Goal: Transaction & Acquisition: Register for event/course

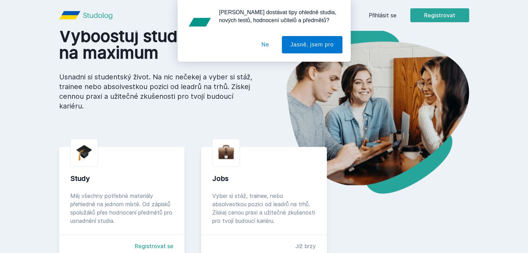
click at [403, 128] on img at bounding box center [366, 111] width 205 height 166
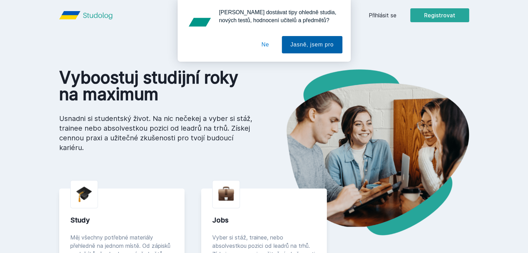
click at [303, 46] on button "Jasně, jsem pro" at bounding box center [312, 44] width 61 height 17
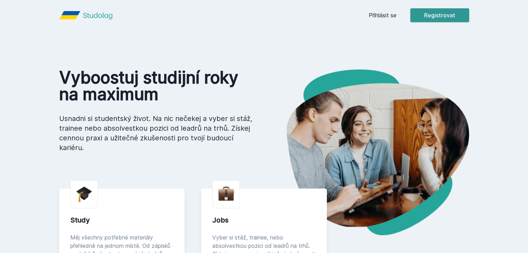
click at [469, 16] on button "Registrovat" at bounding box center [440, 15] width 59 height 14
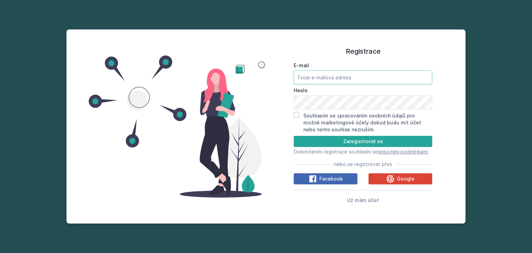
click at [343, 71] on input "E-mail" at bounding box center [363, 77] width 139 height 14
type input "[EMAIL_ADDRESS][PERSON_NAME][DOMAIN_NAME]"
click at [339, 113] on label "Souhlasím se zpracováním osobních údajů pro možné marketingové účely dokud budu…" at bounding box center [362, 123] width 118 height 20
click at [299, 112] on input "Souhlasím se zpracováním osobních údajů pro možné marketingové účely dokud budu…" at bounding box center [297, 115] width 6 height 6
checkbox input "true"
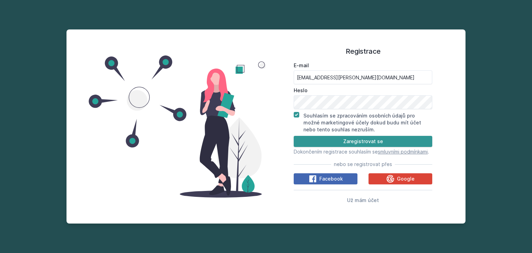
click at [329, 137] on button "Zaregistrovat se" at bounding box center [363, 141] width 139 height 11
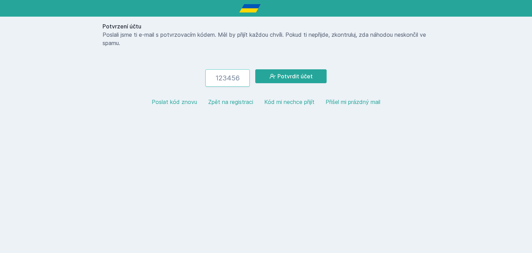
paste input "161249"
type input "161249"
click at [313, 78] on button "Potvrdit účet" at bounding box center [290, 76] width 71 height 14
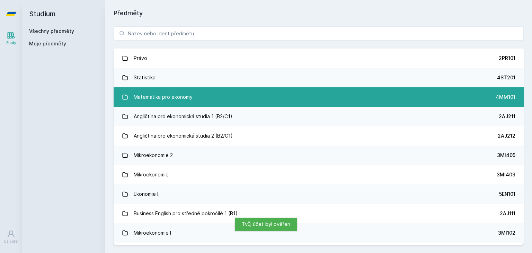
click at [225, 95] on link "Matematika pro ekonomy 4MM101" at bounding box center [319, 96] width 410 height 19
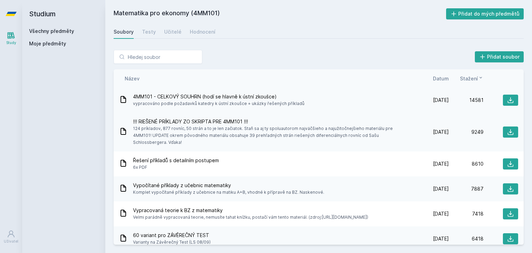
click at [209, 98] on span "4MM101 - CELKOVÝ SOUHRN (hodí se hlavně k ústní zkoušce)" at bounding box center [218, 96] width 171 height 7
click at [508, 102] on icon at bounding box center [510, 100] width 7 height 7
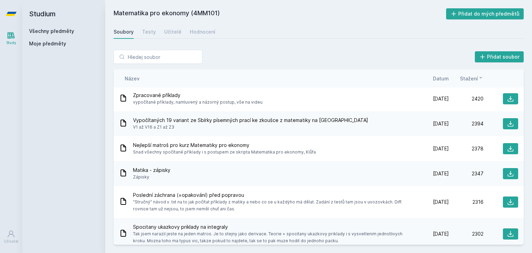
scroll to position [1431, 0]
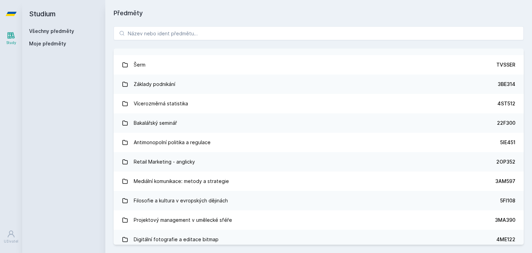
scroll to position [7208, 0]
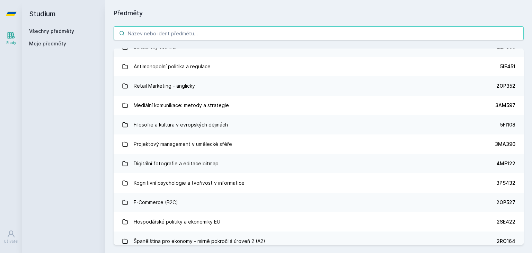
click at [164, 32] on input "search" at bounding box center [319, 33] width 410 height 14
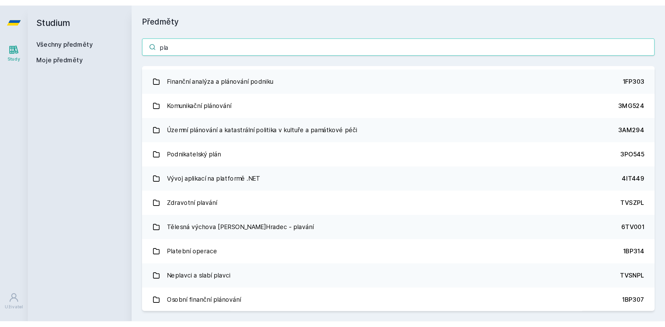
scroll to position [0, 0]
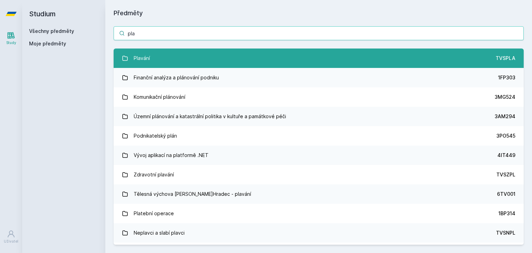
type input "pla"
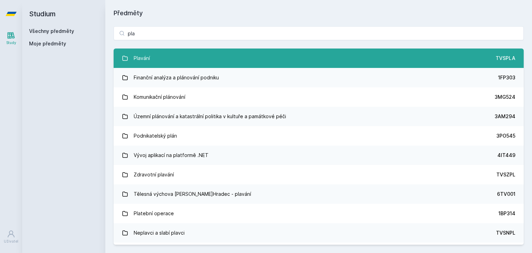
click at [155, 60] on link "Plavání TVSPLA" at bounding box center [319, 57] width 410 height 19
